Goal: Information Seeking & Learning: Learn about a topic

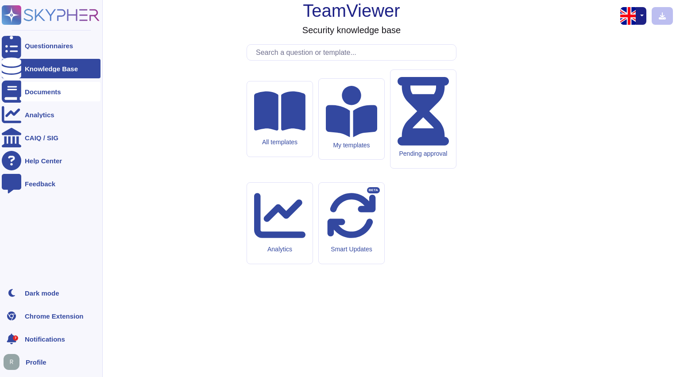
click at [39, 93] on div "Documents" at bounding box center [43, 92] width 36 height 7
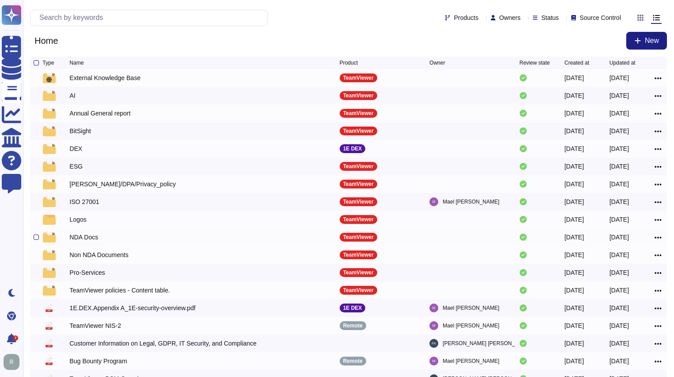
click at [103, 238] on div "NDA Docs" at bounding box center [204, 237] width 270 height 11
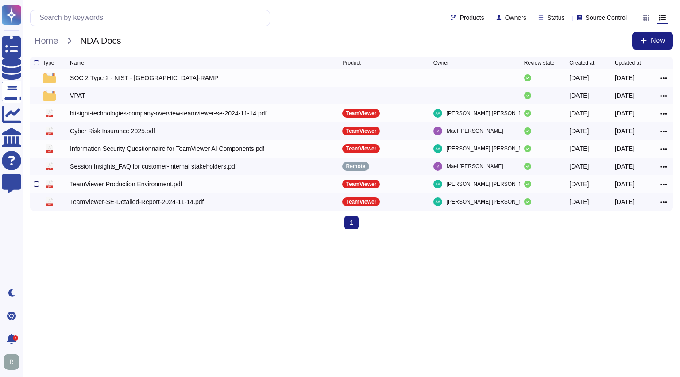
drag, startPoint x: 35, startPoint y: 185, endPoint x: 126, endPoint y: 169, distance: 93.0
click at [0, 0] on div at bounding box center [0, 0] width 0 height 0
click at [0, 0] on input "checkbox" at bounding box center [0, 0] width 0 height 0
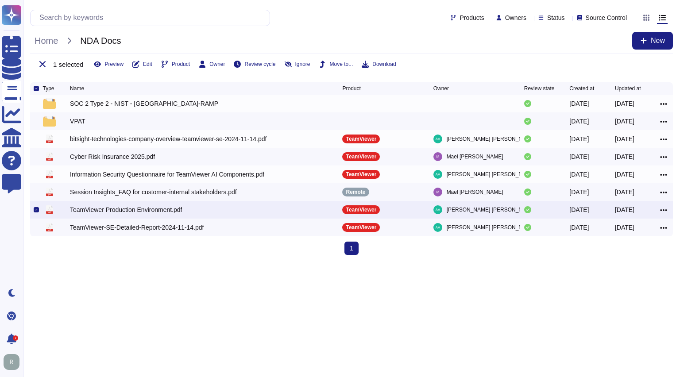
click at [382, 59] on div "1 selected Preview Edit Product Owner Review cycle Ignore Move to... Download" at bounding box center [351, 64] width 643 height 22
click at [381, 62] on span "Download" at bounding box center [383, 64] width 23 height 5
click at [34, 212] on div at bounding box center [36, 209] width 5 height 5
click at [0, 0] on input "checkbox" at bounding box center [0, 0] width 0 height 0
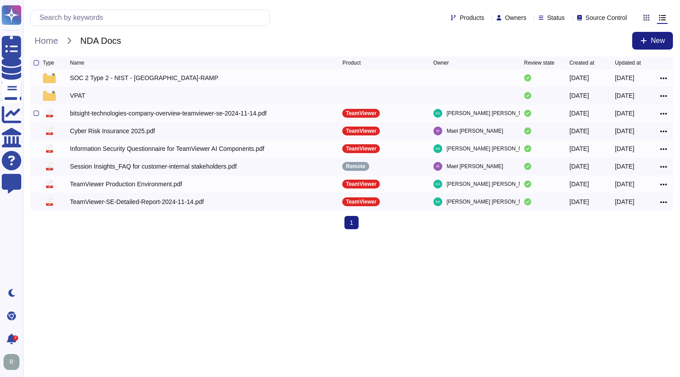
click at [36, 114] on div at bounding box center [36, 113] width 5 height 5
click at [0, 0] on input "checkbox" at bounding box center [0, 0] width 0 height 0
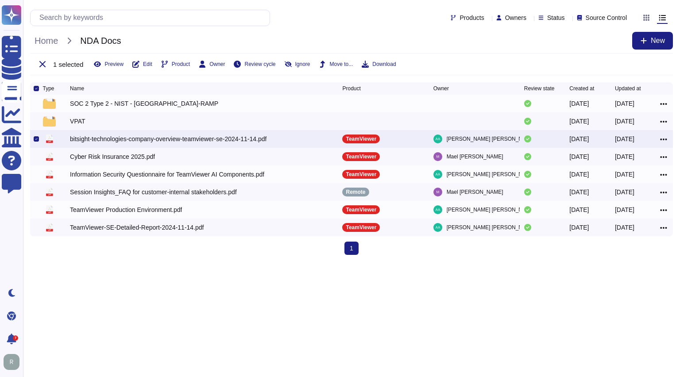
click at [378, 60] on div "1 selected Preview Edit Product Owner Review cycle Ignore Move to... Download" at bounding box center [351, 64] width 643 height 22
click at [382, 62] on span "Download" at bounding box center [383, 64] width 23 height 5
click at [36, 140] on icon at bounding box center [36, 139] width 3 height 3
click at [0, 0] on input "checkbox" at bounding box center [0, 0] width 0 height 0
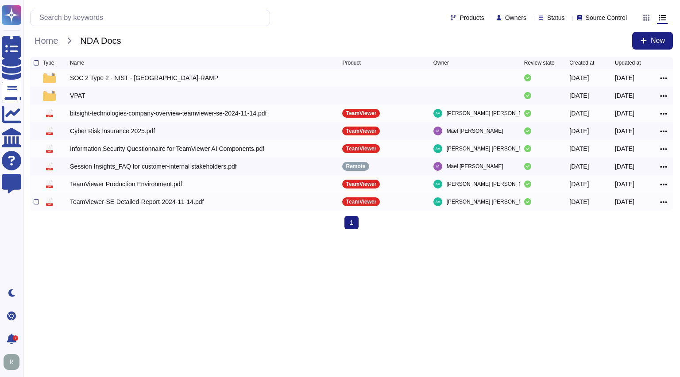
click at [93, 204] on div "TeamViewer-SE-Detailed-Report-2024-11-14.pdf" at bounding box center [137, 201] width 134 height 9
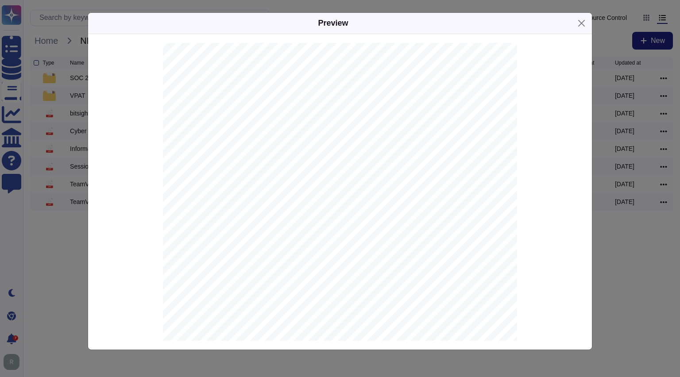
scroll to position [3930, 0]
click at [579, 26] on button "Close" at bounding box center [581, 23] width 14 height 14
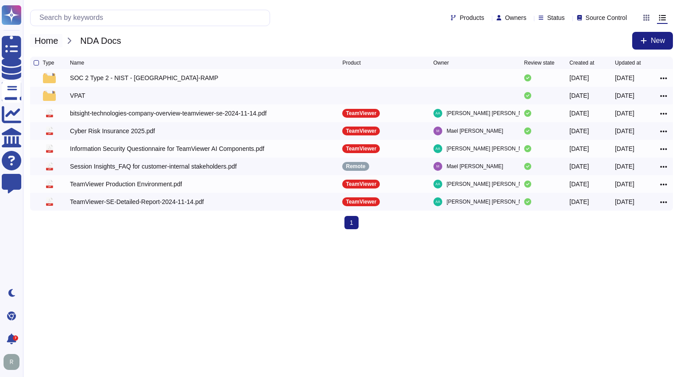
click at [49, 42] on span "Home" at bounding box center [46, 40] width 32 height 13
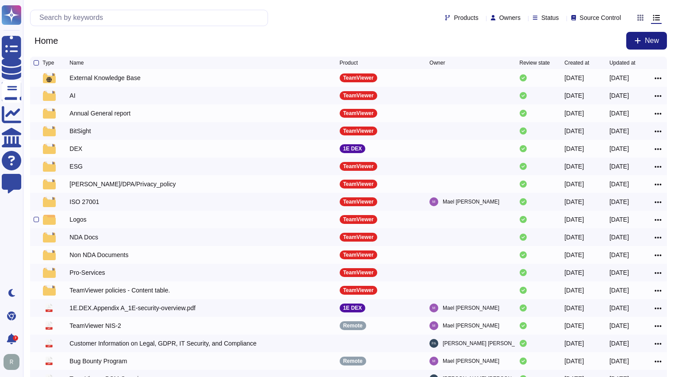
click at [74, 223] on div "Logos" at bounding box center [77, 219] width 17 height 9
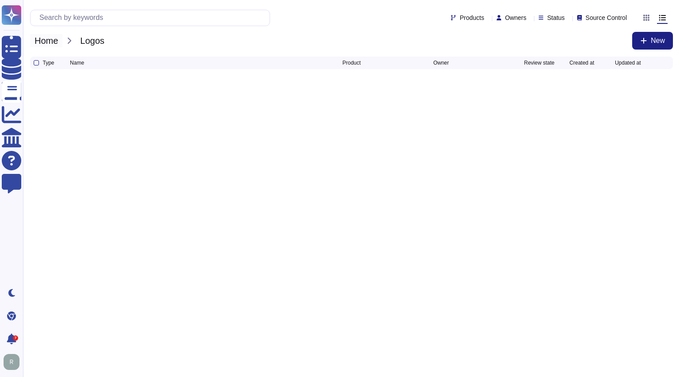
click at [50, 39] on span "Home" at bounding box center [46, 40] width 32 height 13
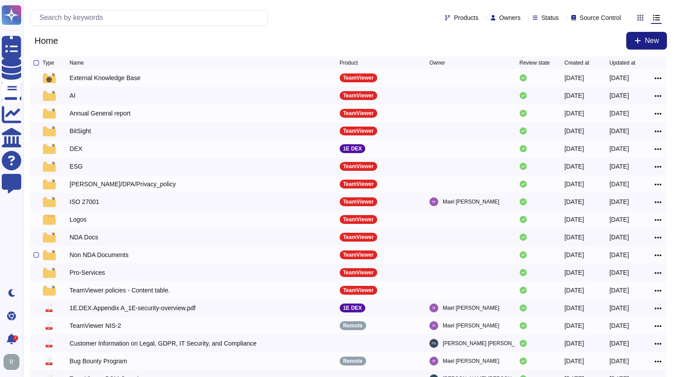
click at [110, 258] on div "Non NDA Documents" at bounding box center [98, 254] width 59 height 9
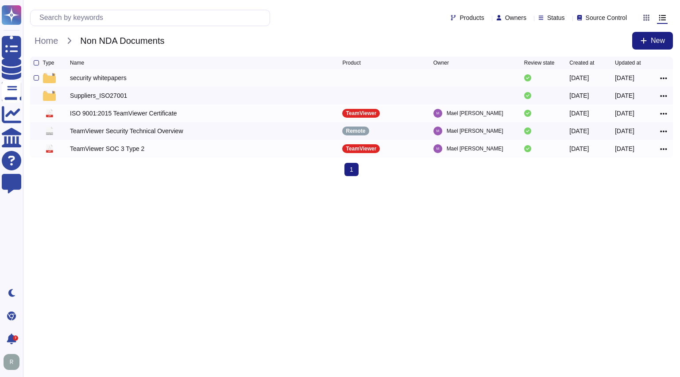
click at [89, 79] on div "security whitepapers" at bounding box center [98, 77] width 57 height 9
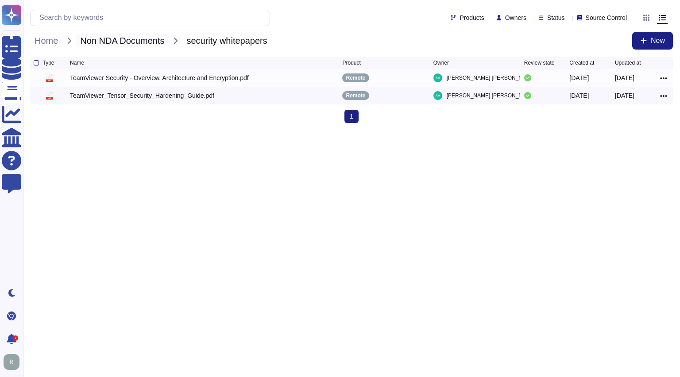
click at [126, 41] on span "Non NDA Documents" at bounding box center [122, 40] width 93 height 13
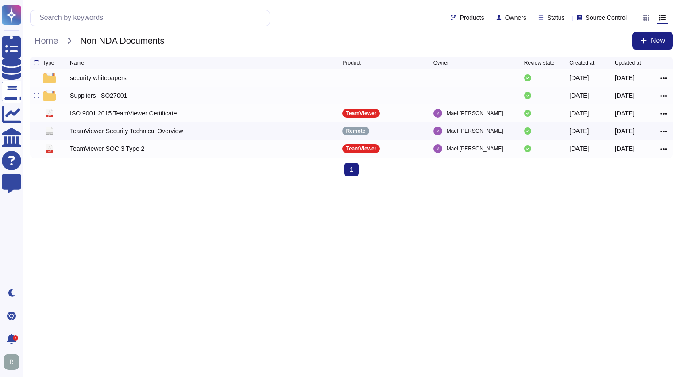
click at [107, 94] on div "Suppliers_ISO27001" at bounding box center [98, 95] width 57 height 9
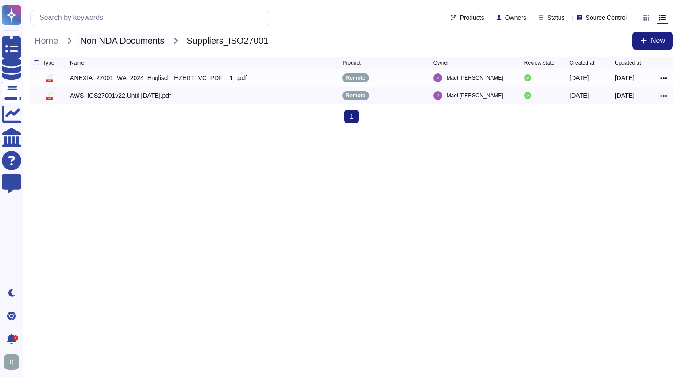
click at [124, 42] on span "Non NDA Documents" at bounding box center [122, 40] width 93 height 13
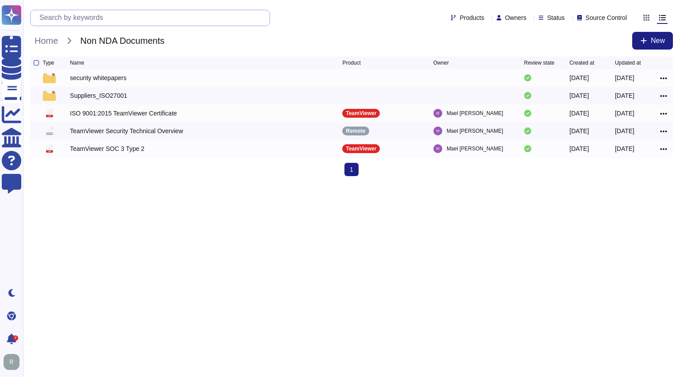
click at [108, 19] on input "text" at bounding box center [152, 17] width 235 height 15
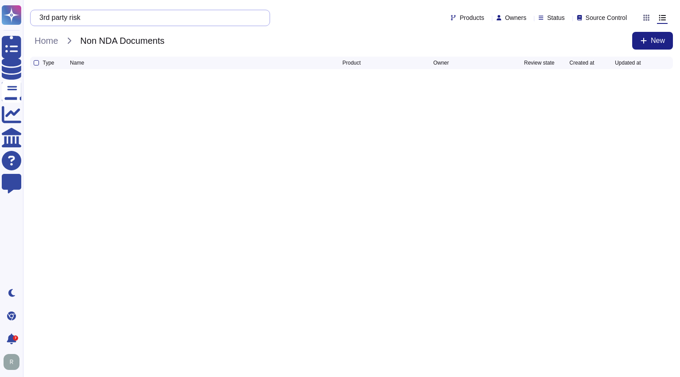
type input "3rd party risk"
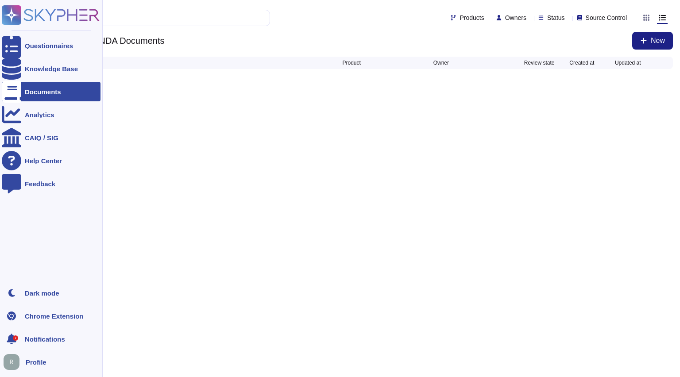
click at [48, 92] on div "Documents" at bounding box center [43, 92] width 36 height 7
click at [35, 64] on div "Knowledge Base" at bounding box center [51, 68] width 99 height 19
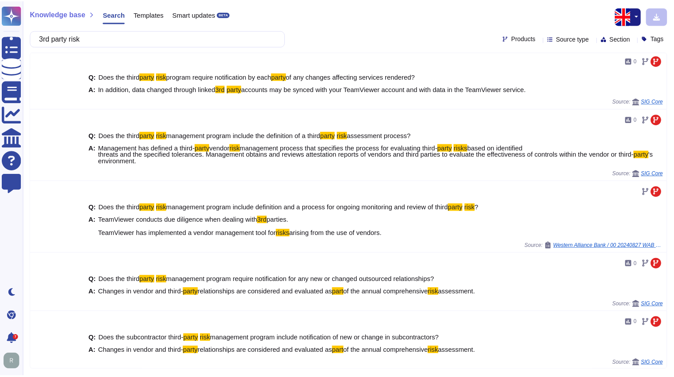
scroll to position [324, 0]
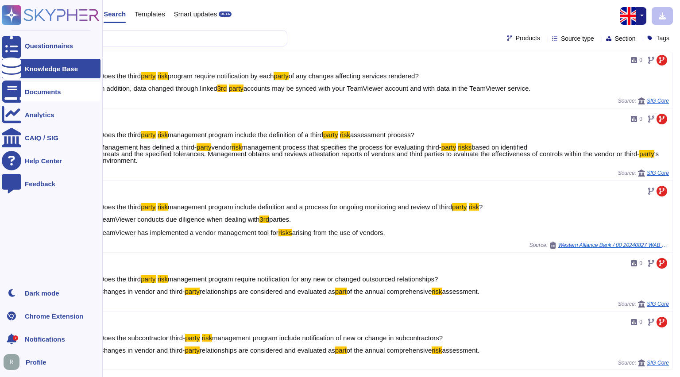
type input "3rd party risk"
click at [43, 93] on div "Documents" at bounding box center [43, 92] width 36 height 7
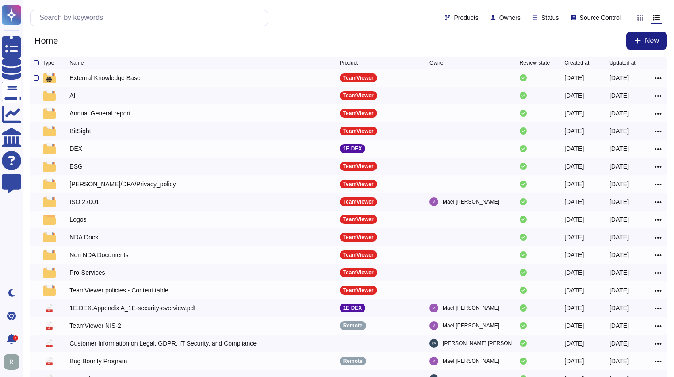
click at [120, 78] on div "External Knowledge Base" at bounding box center [104, 77] width 71 height 9
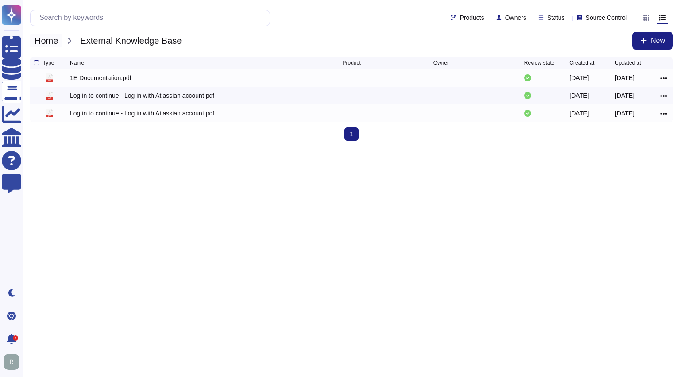
click at [54, 46] on span "Home" at bounding box center [46, 40] width 32 height 13
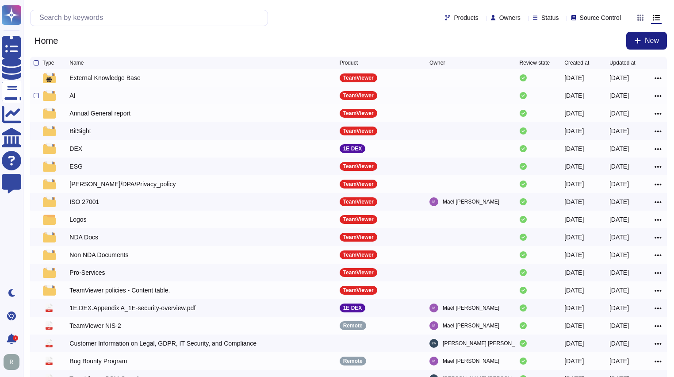
click at [88, 98] on div "AI" at bounding box center [204, 95] width 270 height 11
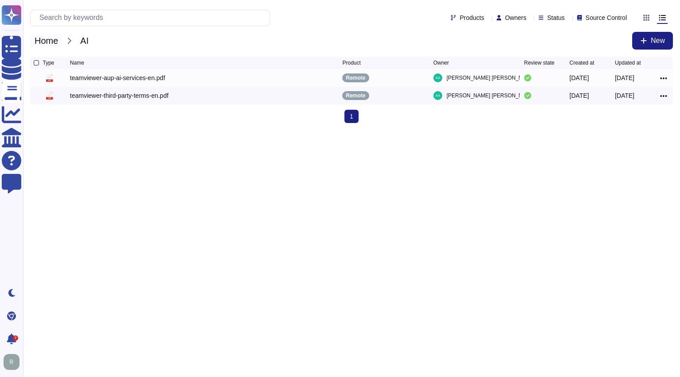
click at [42, 44] on span "Home" at bounding box center [46, 40] width 32 height 13
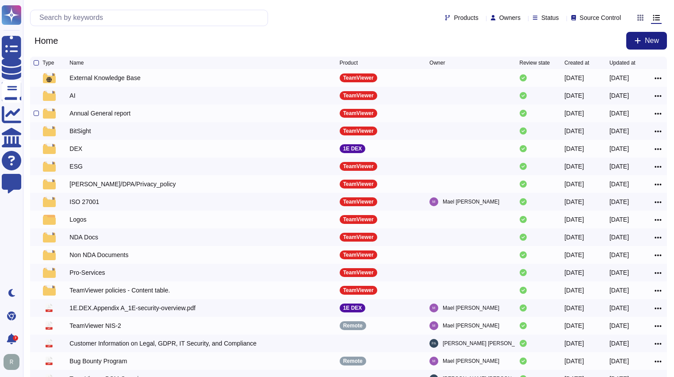
click at [135, 116] on div "Annual General report" at bounding box center [204, 113] width 270 height 11
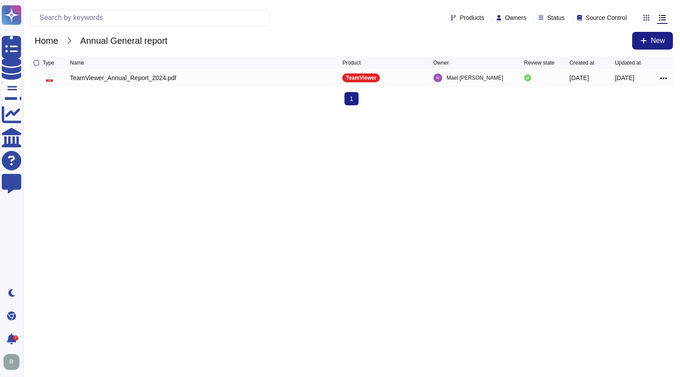
click at [51, 43] on span "Home" at bounding box center [46, 40] width 32 height 13
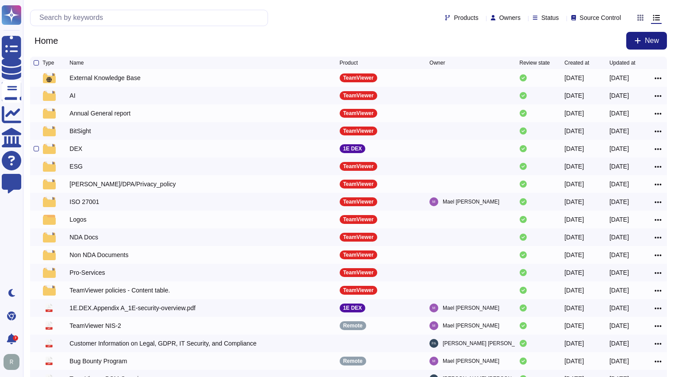
click at [90, 151] on div "DEX" at bounding box center [204, 148] width 270 height 11
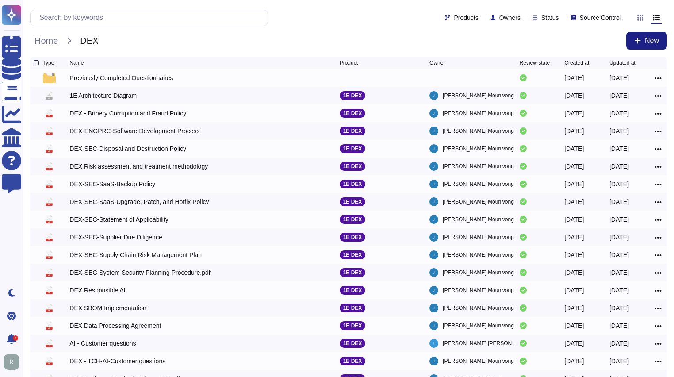
click at [53, 49] on div "Home DEX New" at bounding box center [348, 41] width 637 height 18
click at [47, 42] on span "Home" at bounding box center [46, 40] width 32 height 13
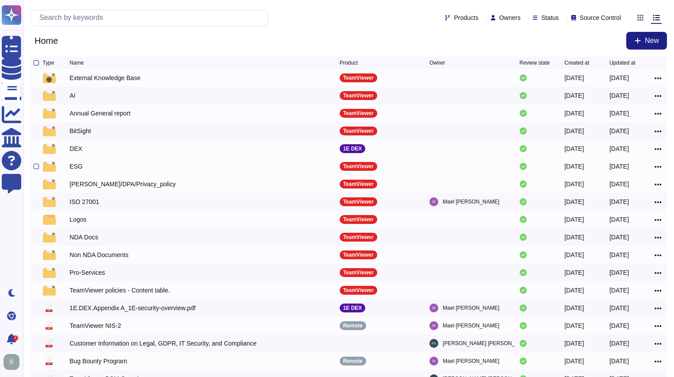
click at [74, 170] on div "ESG" at bounding box center [75, 166] width 13 height 9
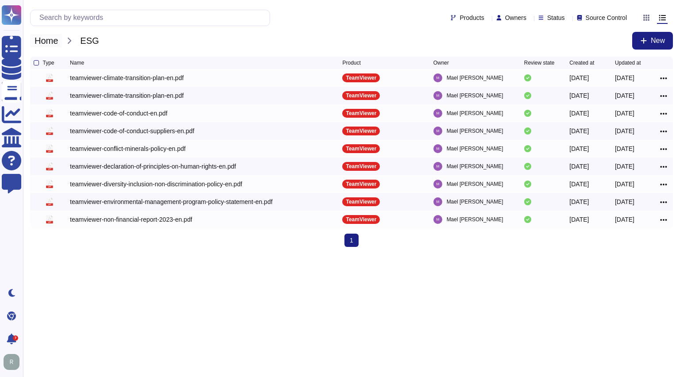
click at [50, 43] on span "Home" at bounding box center [46, 40] width 32 height 13
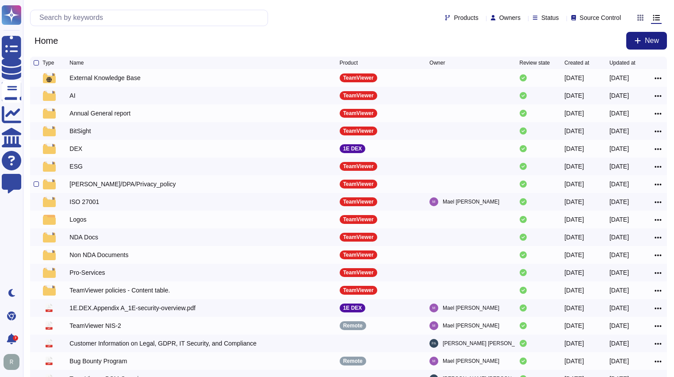
click at [127, 189] on div "[PERSON_NAME]/DPA/Privacy_policy" at bounding box center [122, 184] width 106 height 9
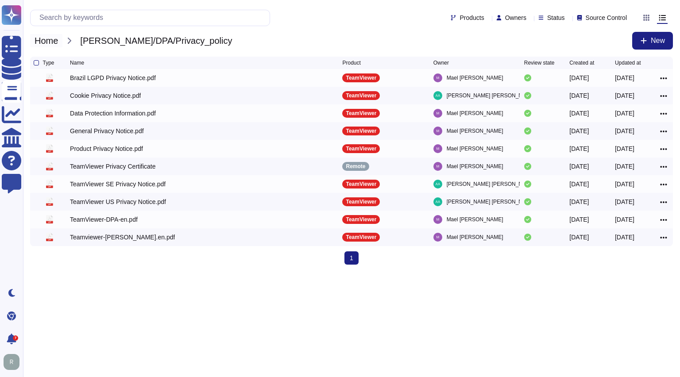
click at [45, 45] on span "Home" at bounding box center [46, 40] width 32 height 13
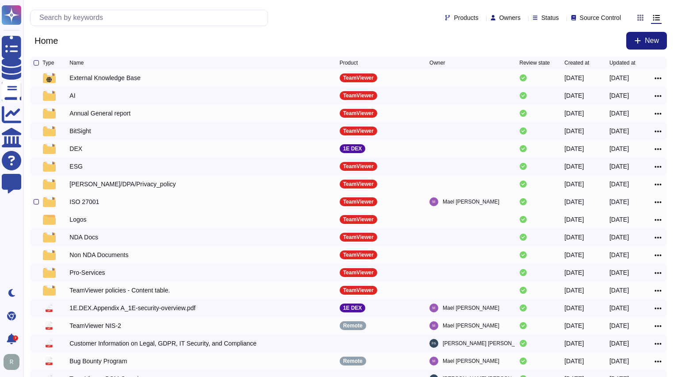
click at [96, 206] on div "ISO 27001" at bounding box center [84, 201] width 30 height 9
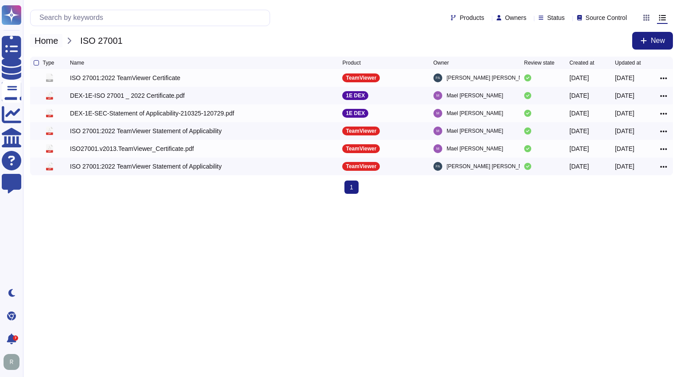
click at [48, 45] on span "Home" at bounding box center [46, 40] width 32 height 13
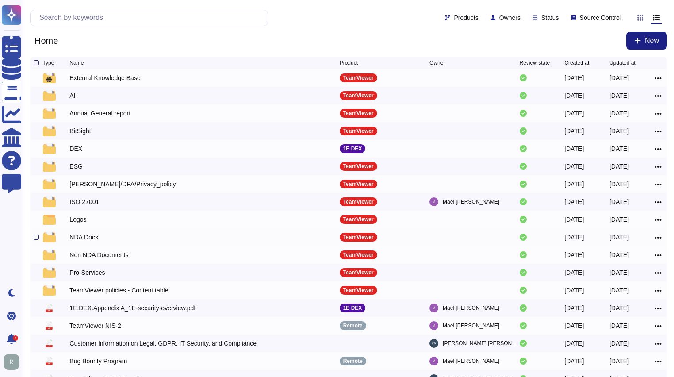
click at [109, 243] on div "NDA Docs" at bounding box center [204, 237] width 270 height 11
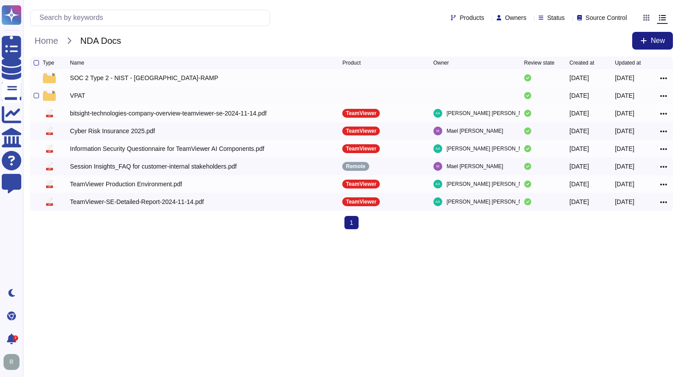
click at [75, 99] on div "VPAT" at bounding box center [77, 95] width 15 height 9
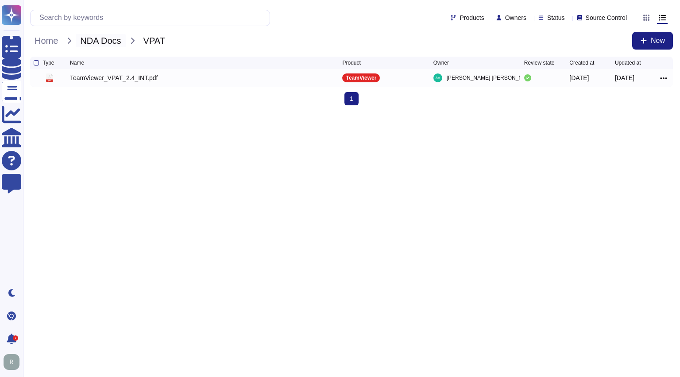
click at [92, 41] on span "NDA Docs" at bounding box center [101, 40] width 50 height 13
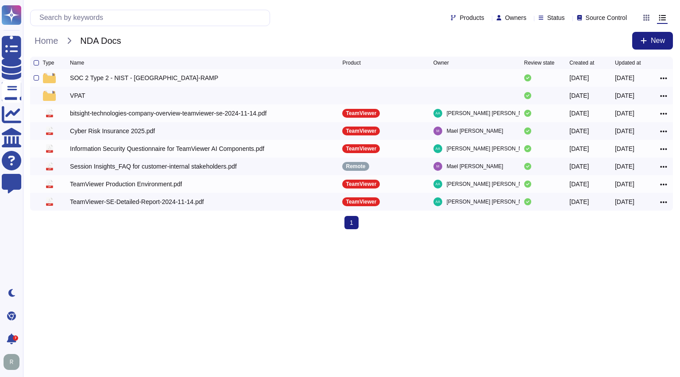
click at [81, 78] on div "SOC 2 Type 2 - NIST - [GEOGRAPHIC_DATA]-RAMP" at bounding box center [144, 77] width 148 height 9
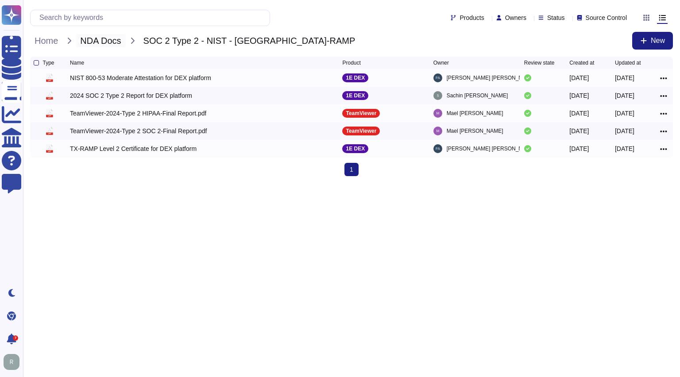
click at [95, 44] on span "NDA Docs" at bounding box center [101, 40] width 50 height 13
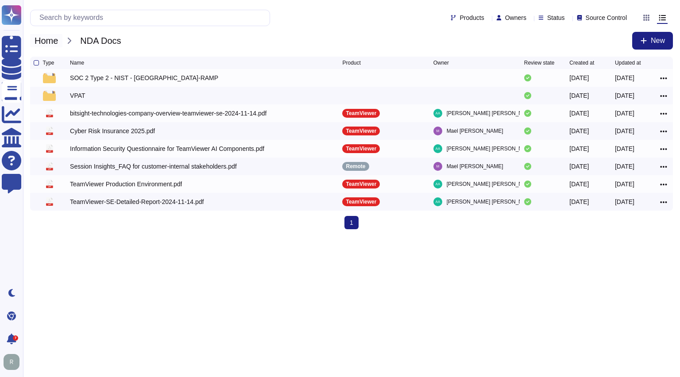
click at [42, 42] on span "Home" at bounding box center [46, 40] width 32 height 13
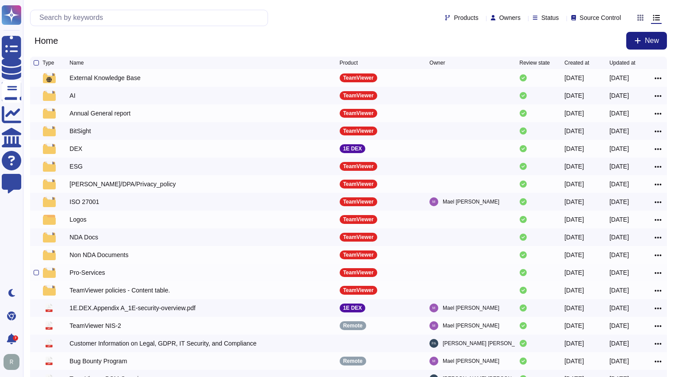
click at [80, 277] on div "Pro-Services" at bounding box center [86, 272] width 35 height 9
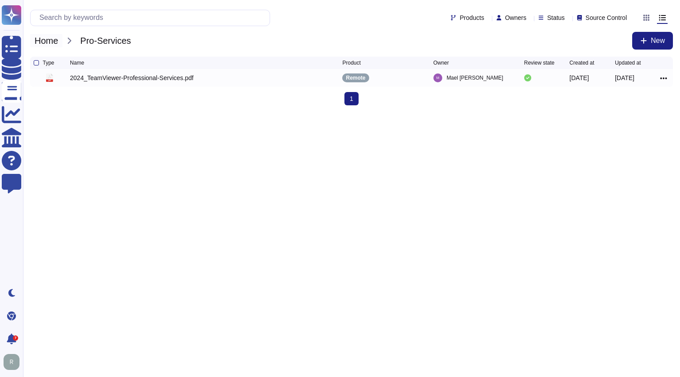
click at [44, 42] on span "Home" at bounding box center [46, 40] width 32 height 13
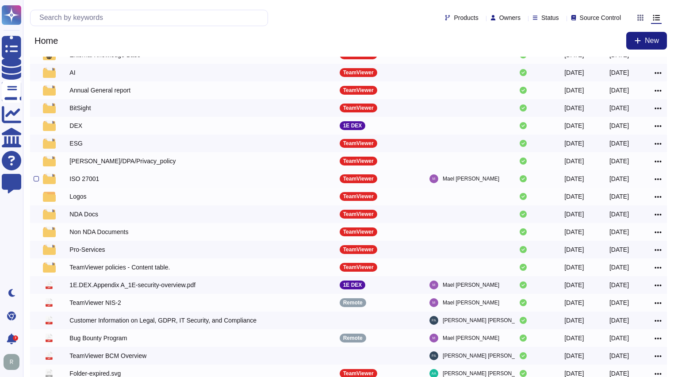
scroll to position [71, 0]
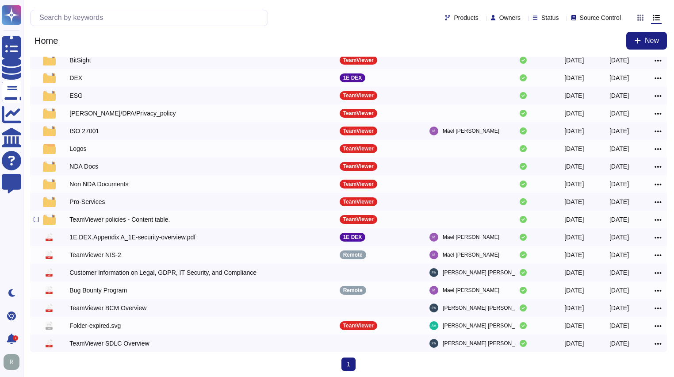
click at [133, 224] on div "TeamViewer policies - Content table." at bounding box center [119, 219] width 100 height 9
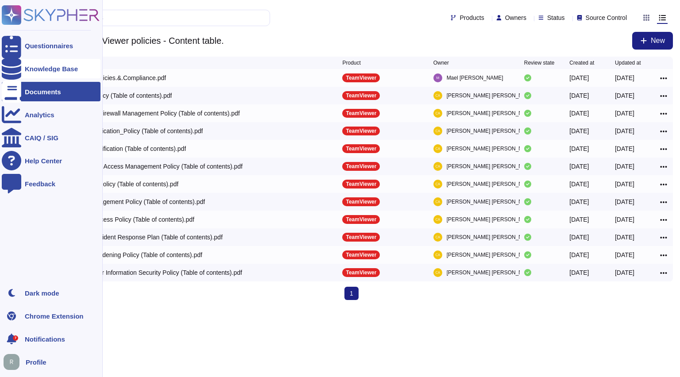
click at [49, 66] on div "Knowledge Base" at bounding box center [51, 69] width 53 height 7
